Goal: Information Seeking & Learning: Learn about a topic

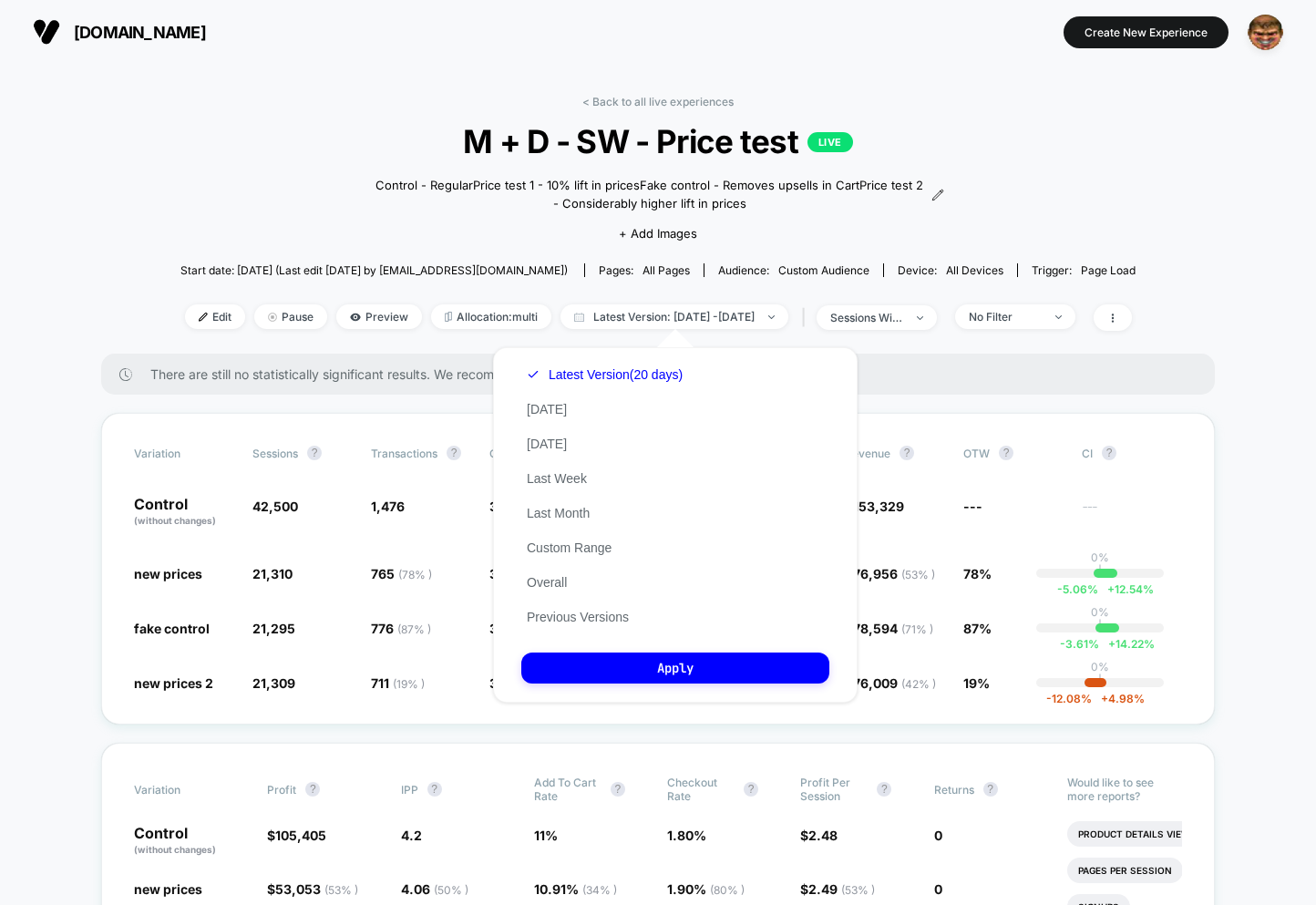
click at [364, 133] on span "M + D - SW - Price test LIVE" at bounding box center [659, 141] width 860 height 38
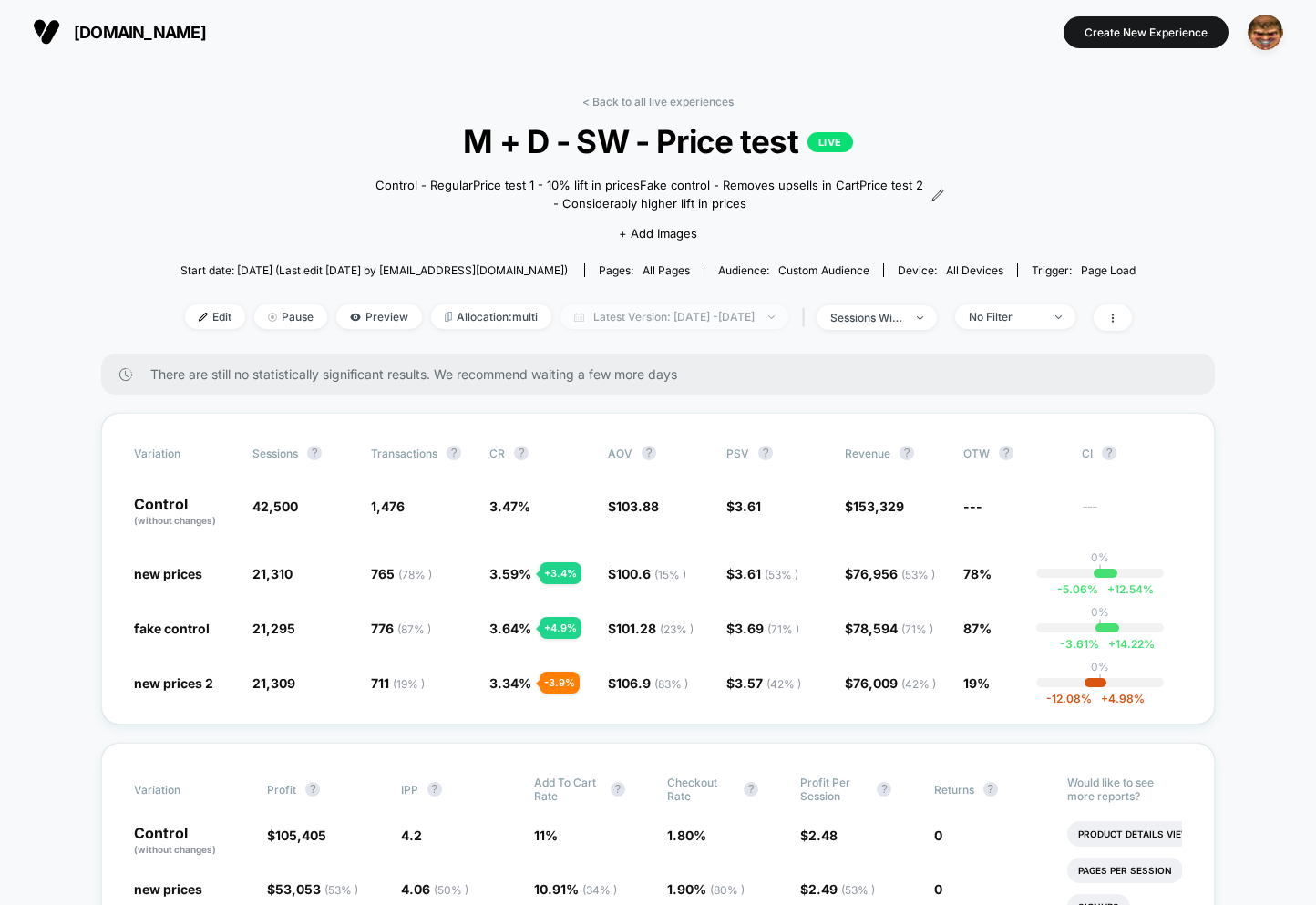
click at [685, 326] on span "Latest Version: Aug 27, 2025 - Sep 14, 2025" at bounding box center [674, 316] width 228 height 25
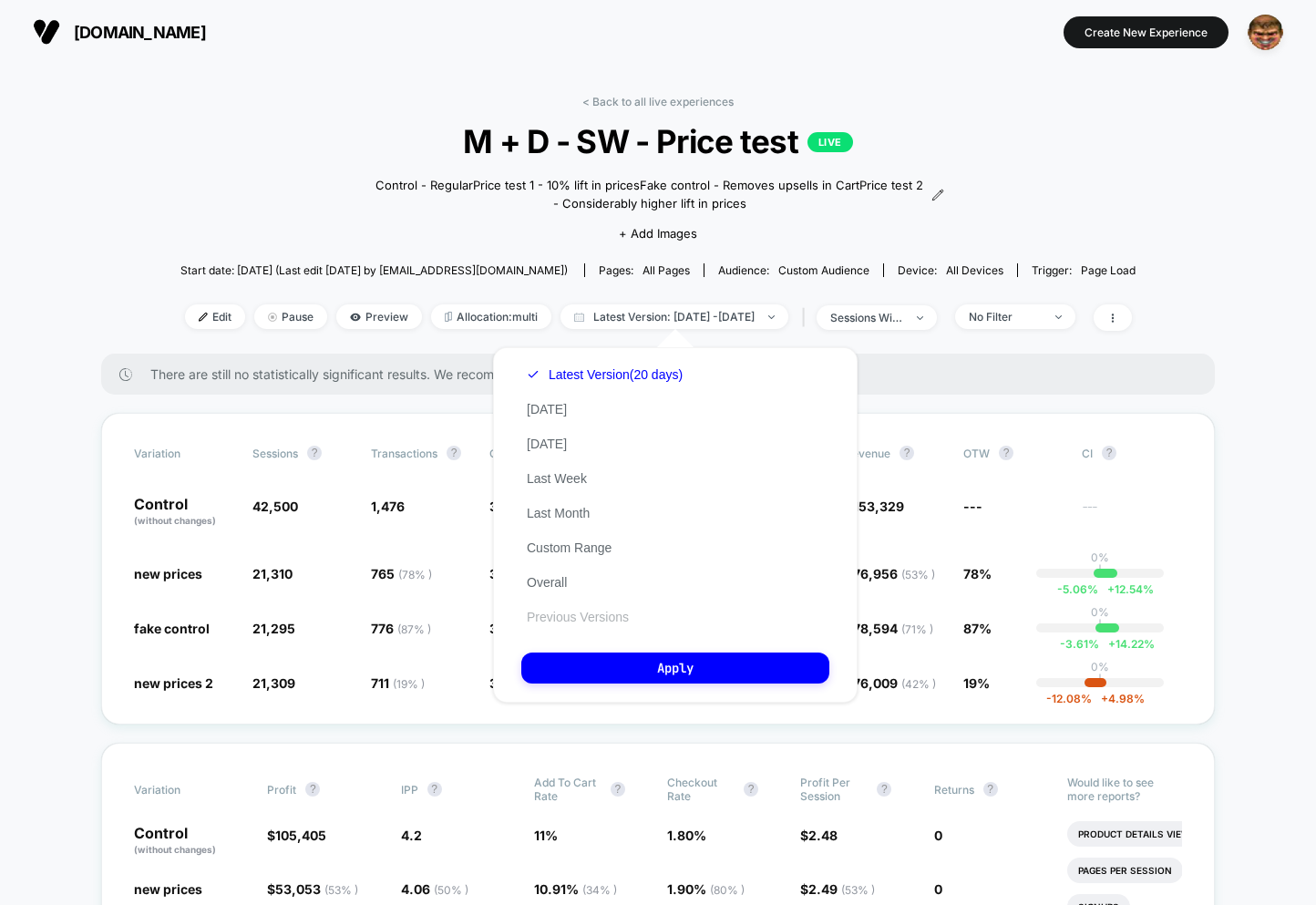
click at [590, 618] on button "Previous Versions" at bounding box center [578, 616] width 113 height 16
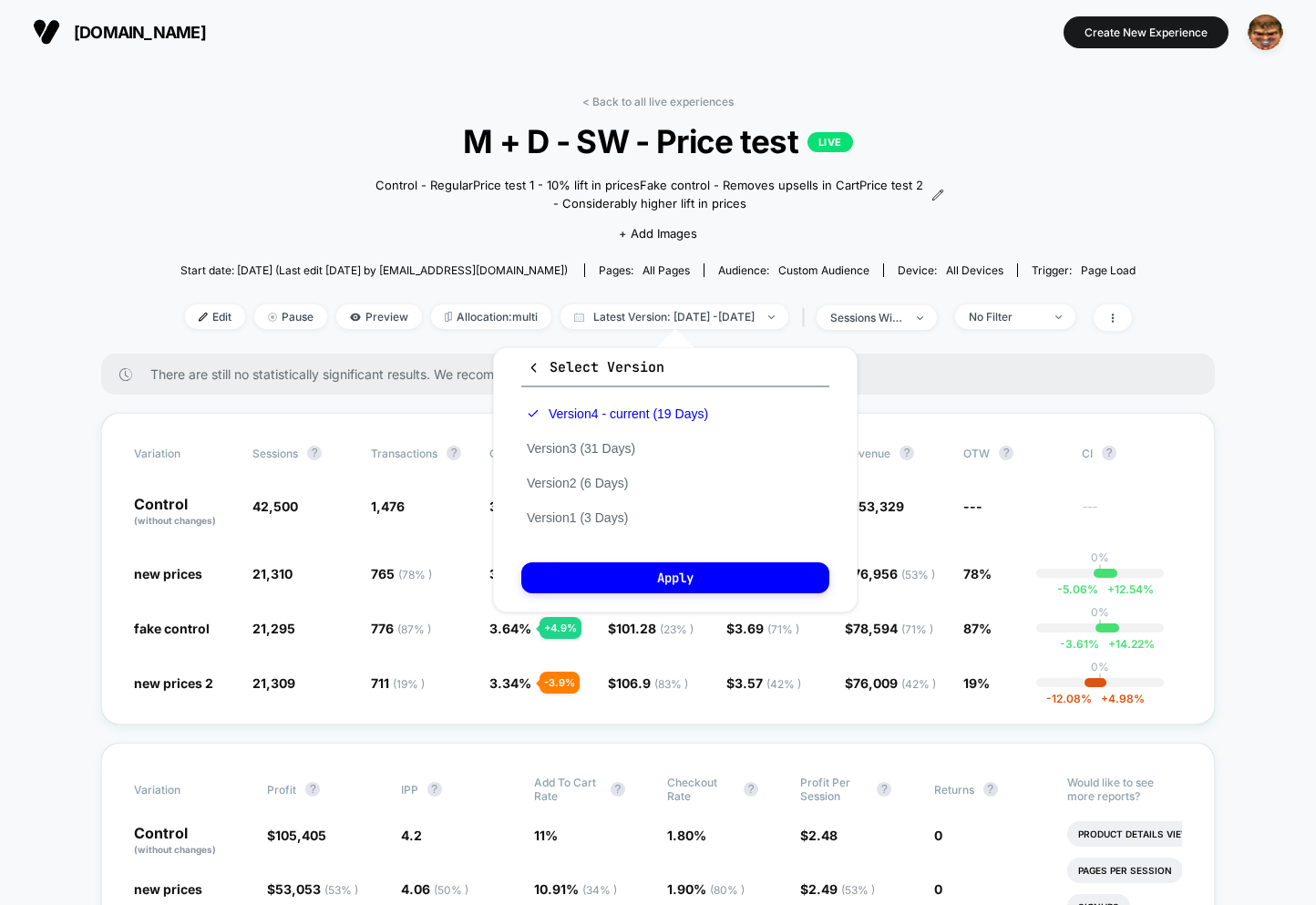
click at [394, 168] on div "Control - Regular Price test 1 - 10% lift in prices Fake control - Removes upse…" at bounding box center [658, 206] width 573 height 94
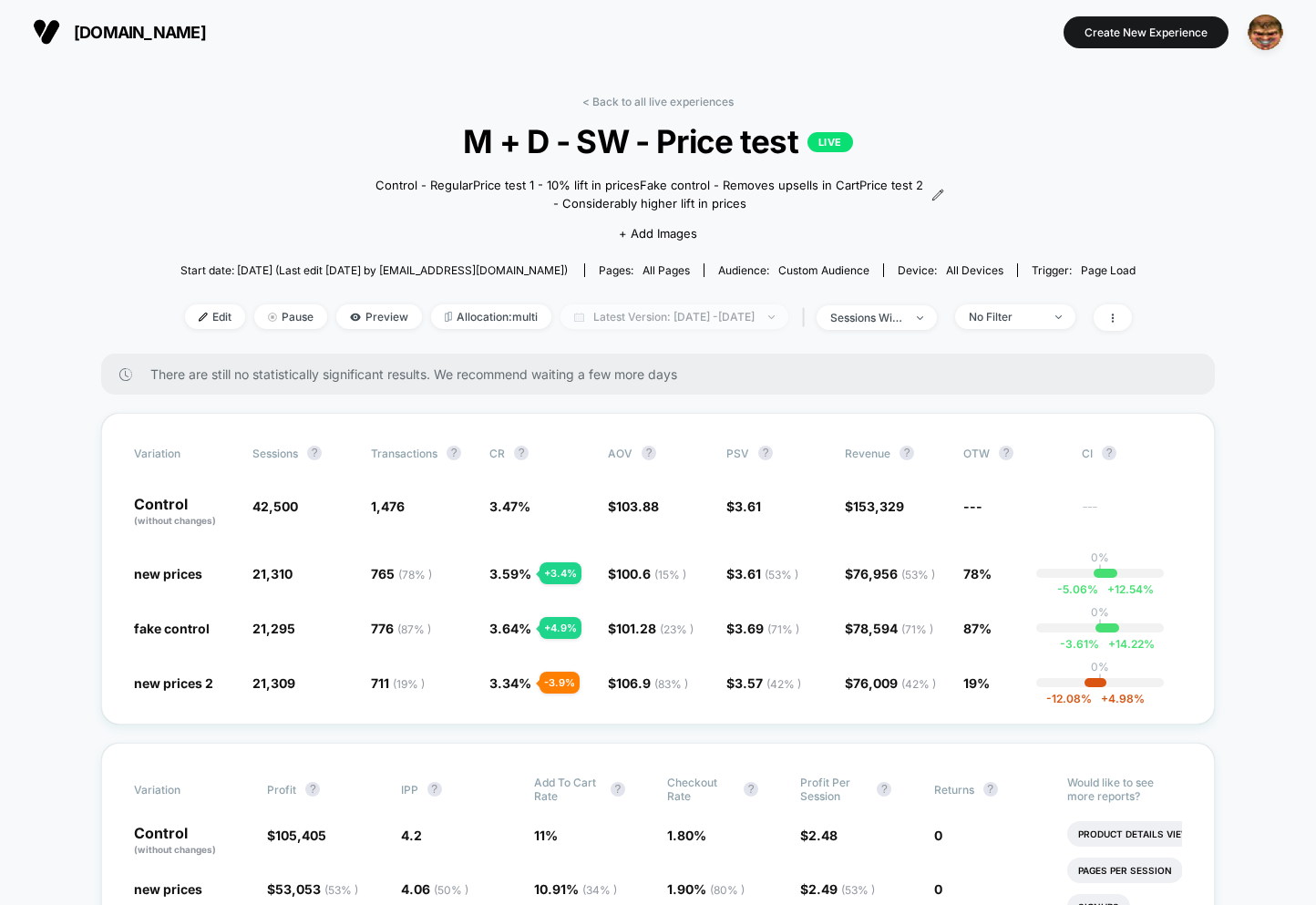
click at [596, 308] on span "Latest Version: Aug 27, 2025 - Sep 14, 2025" at bounding box center [674, 316] width 228 height 25
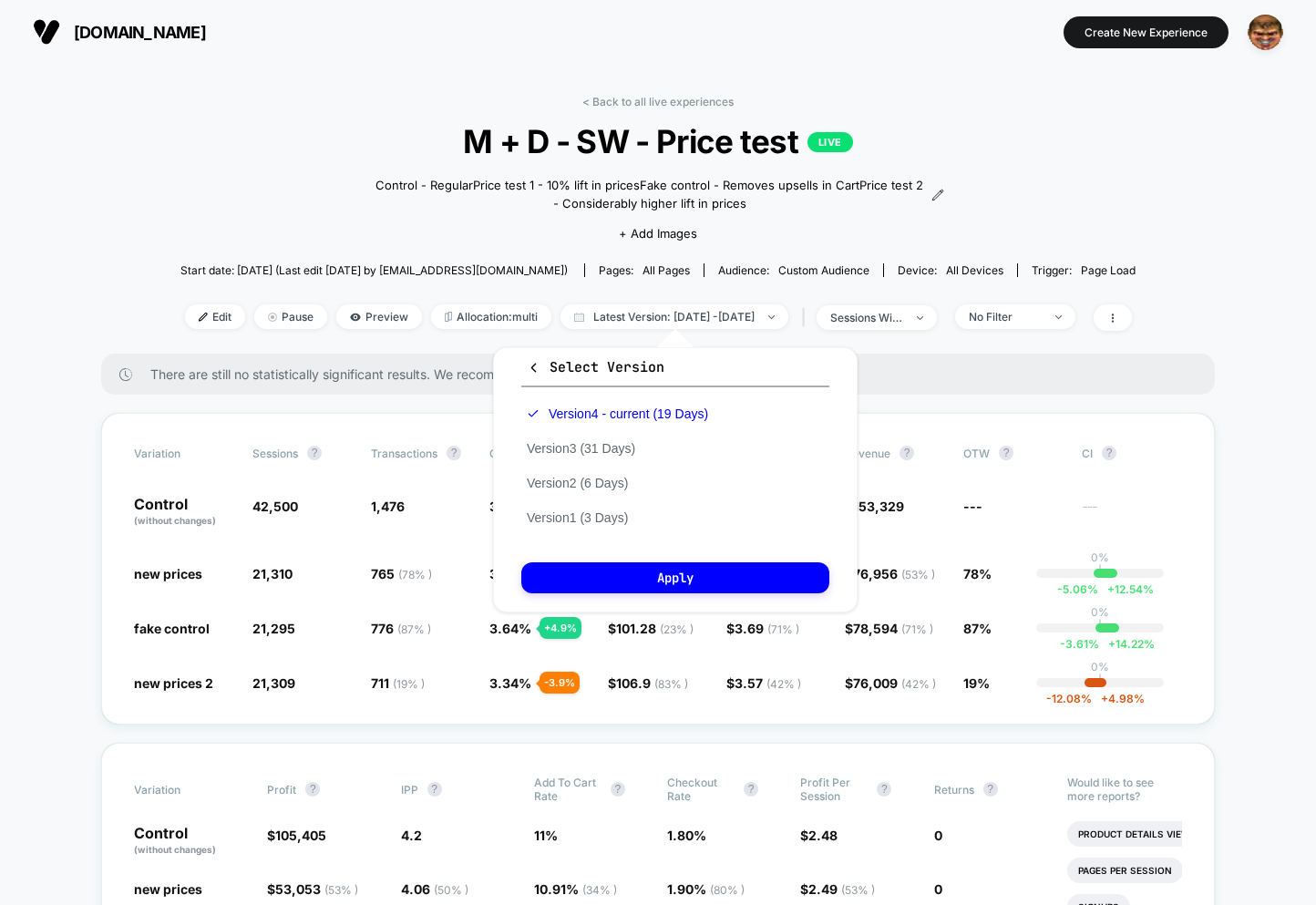
click at [405, 132] on span "M + D - SW - Price test LIVE" at bounding box center [659, 141] width 860 height 38
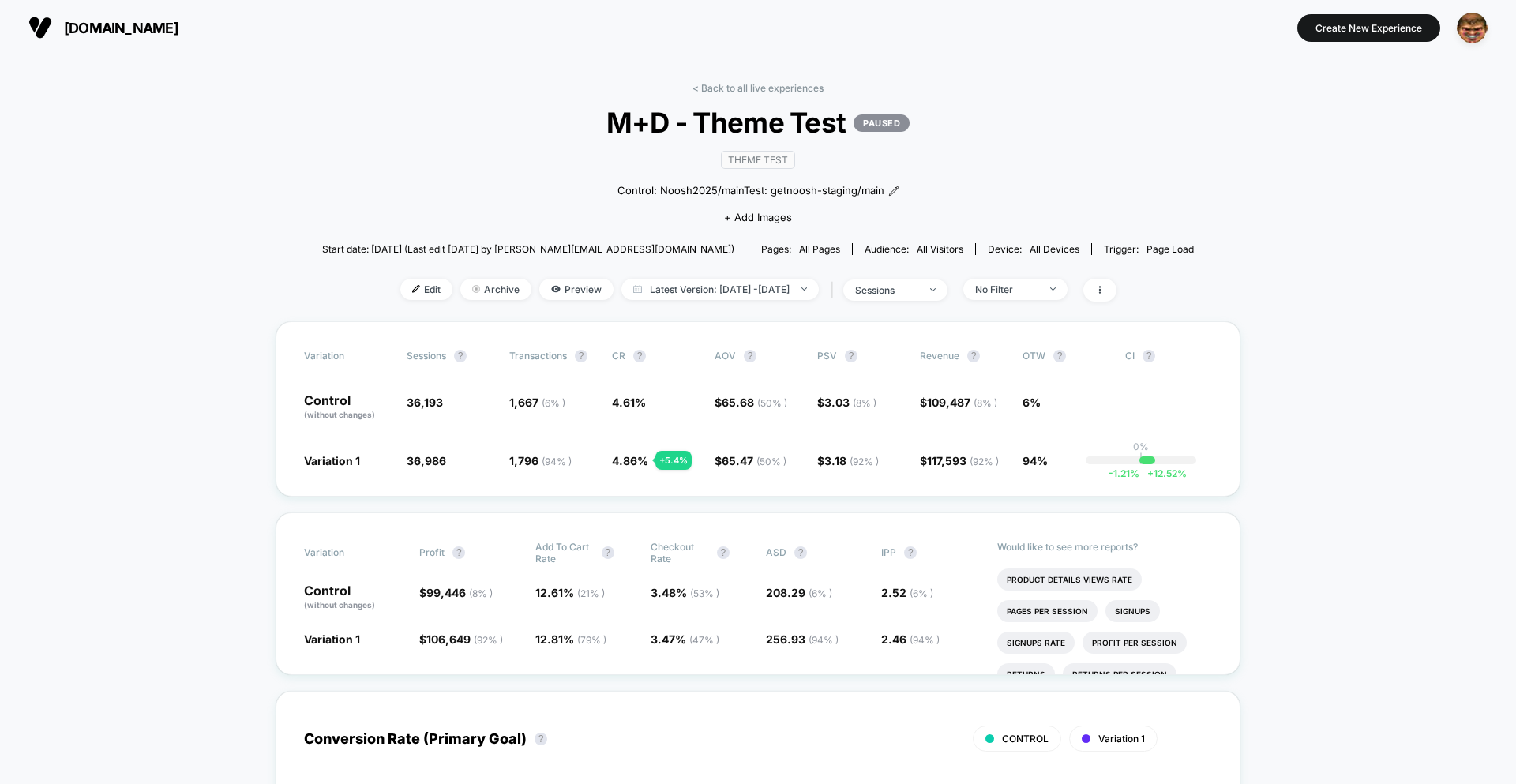
scroll to position [90, 0]
